Goal: Entertainment & Leisure: Consume media (video, audio)

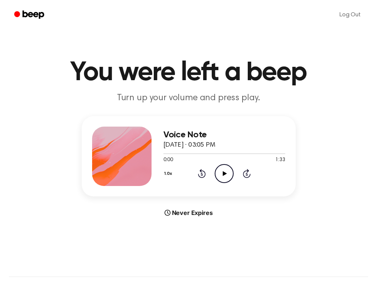
click at [228, 177] on icon "Play Audio" at bounding box center [224, 173] width 19 height 19
click at [227, 177] on icon "Play Audio" at bounding box center [224, 173] width 19 height 19
click at [224, 174] on icon "Pause Audio" at bounding box center [224, 173] width 19 height 19
click at [226, 177] on icon "Play Audio" at bounding box center [224, 173] width 19 height 19
